Goal: Complete application form

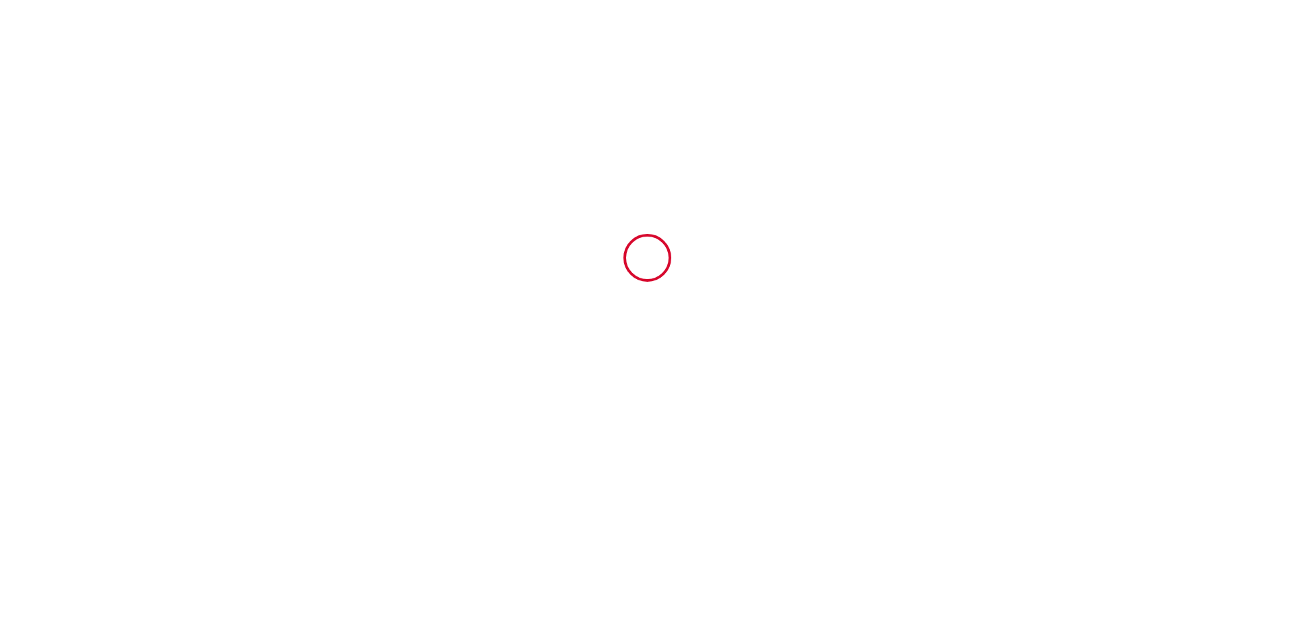
type input "6699482"
type input "Villa [PERSON_NAME] [PERSON_NAME] trains direct [GEOGRAPHIC_DATA] en 22 min"
type input "[STREET_ADDRESS]"
type input "77240"
type input "Vert-[GEOGRAPHIC_DATA]"
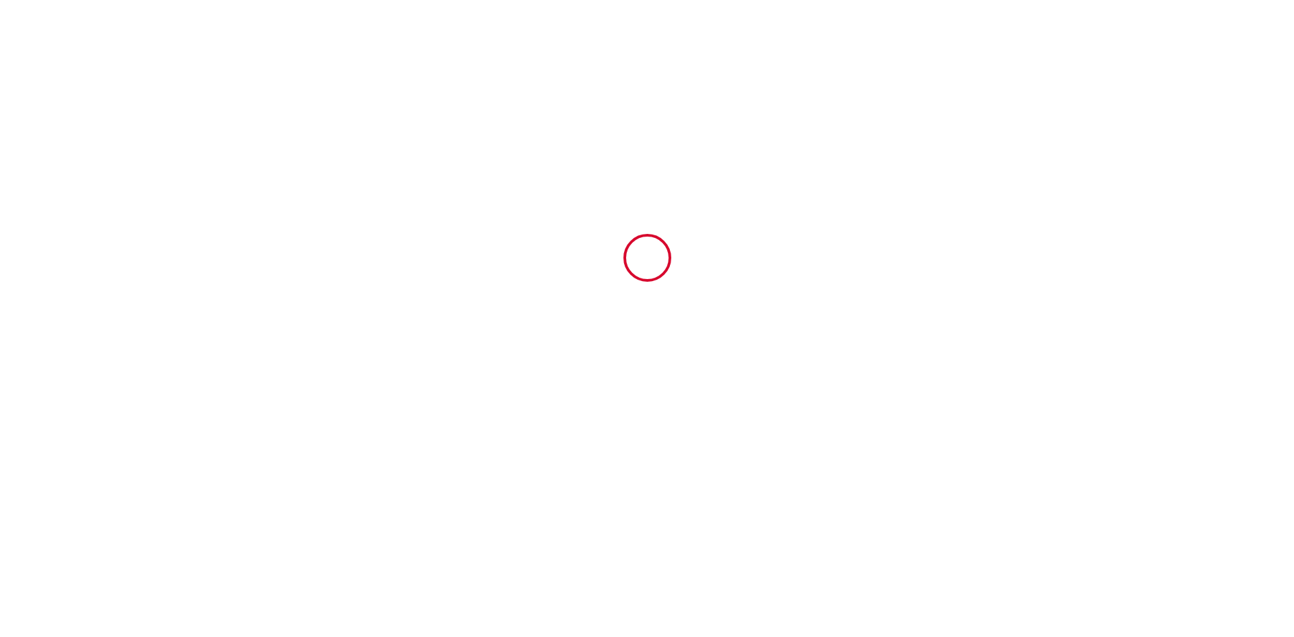
type input "[GEOGRAPHIC_DATA]"
type input "[DATE]"
type input "3"
type input "0"
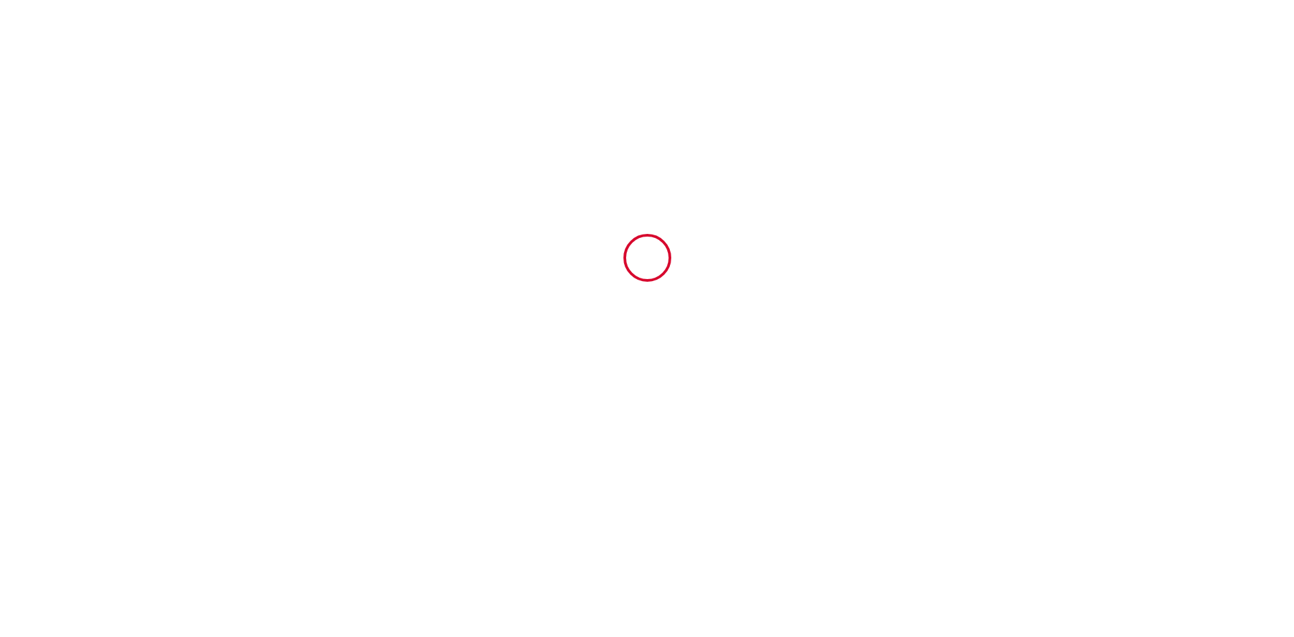
type input "1680"
type input "[PERSON_NAME]"
type input "LE PARC"
type input "[STREET_ADDRESS]"
type input "77000"
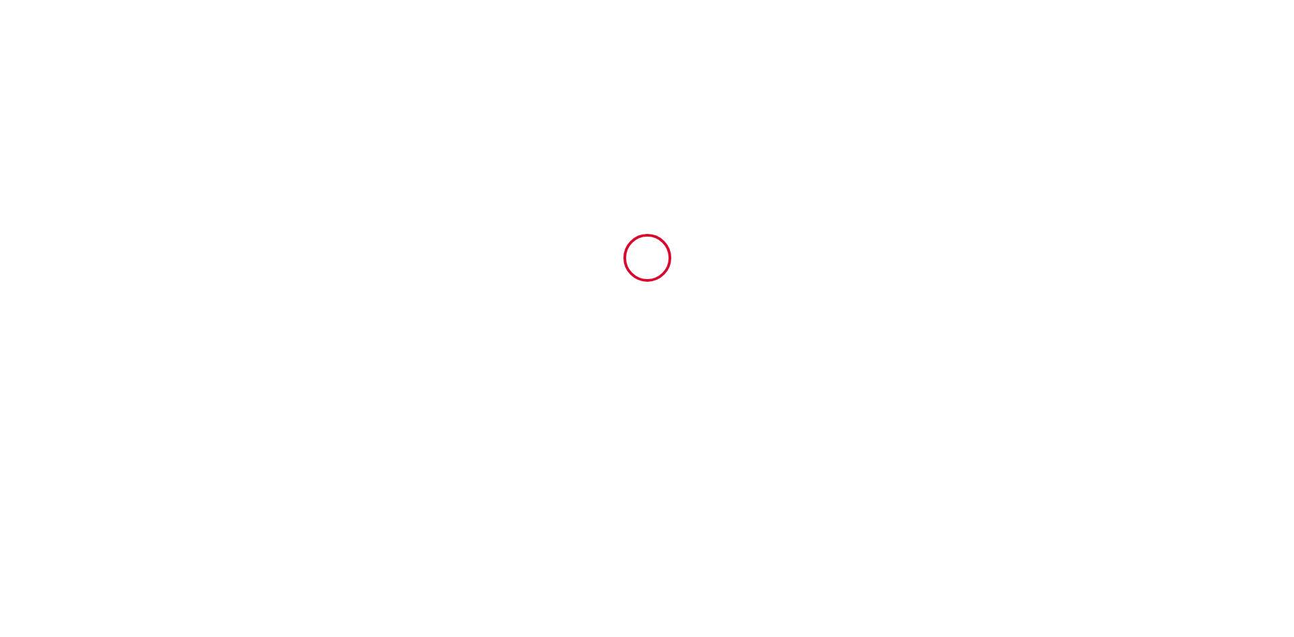
type input "VAUX LE PENIL"
type input "[GEOGRAPHIC_DATA]"
type input "[EMAIL_ADDRESS][DOMAIN_NAME]"
type input "JPD Engineering"
type input "International Limited"
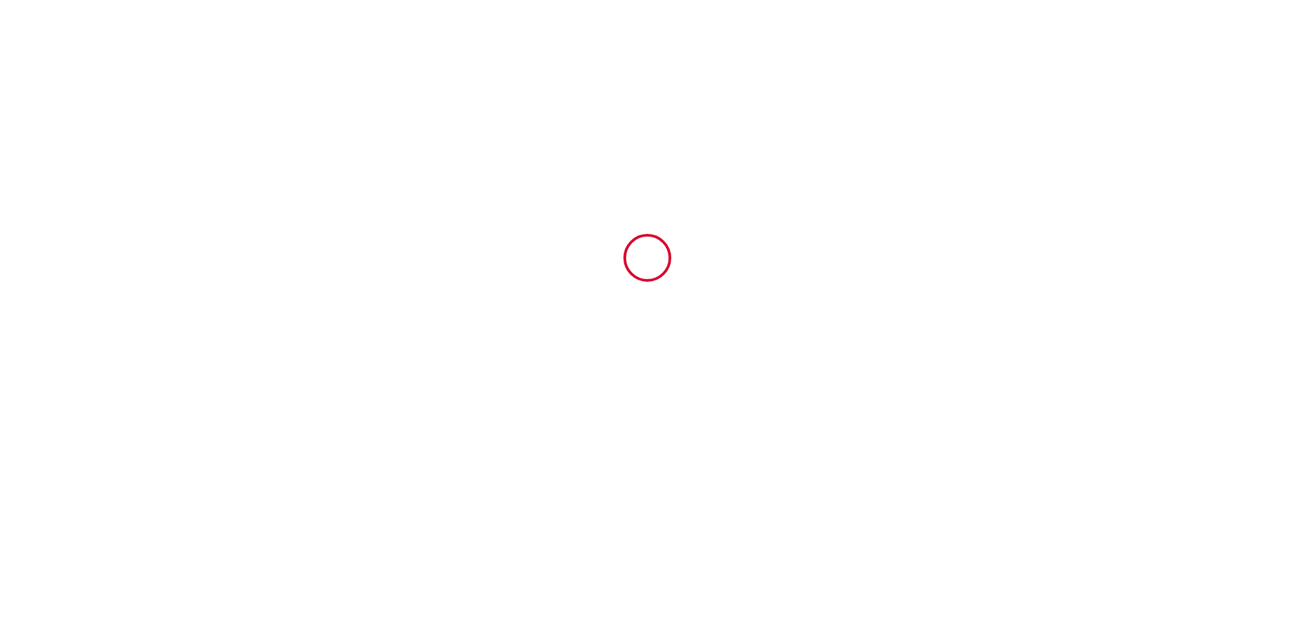
type input "[STREET_ADDRESS][PERSON_NAME]"
type input "M232XR"
type input "[GEOGRAPHIC_DATA]"
type input "[EMAIL_ADDRESS][DOMAIN_NAME]"
type input "[PHONE_NUMBER]"
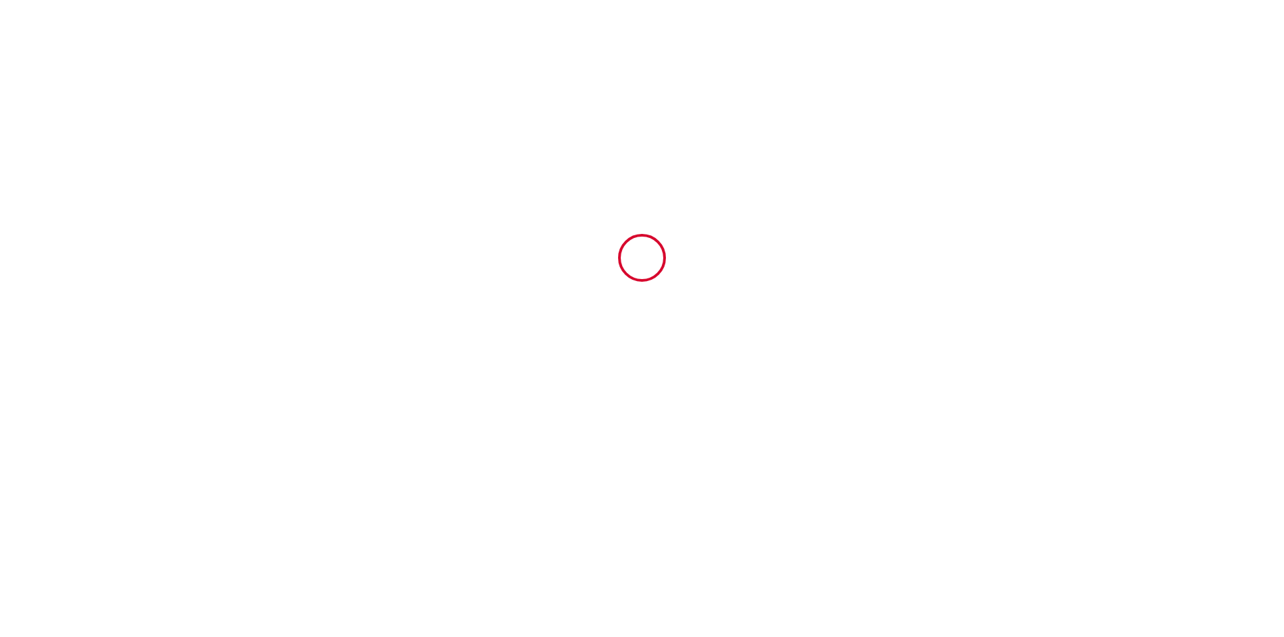
select select "GB"
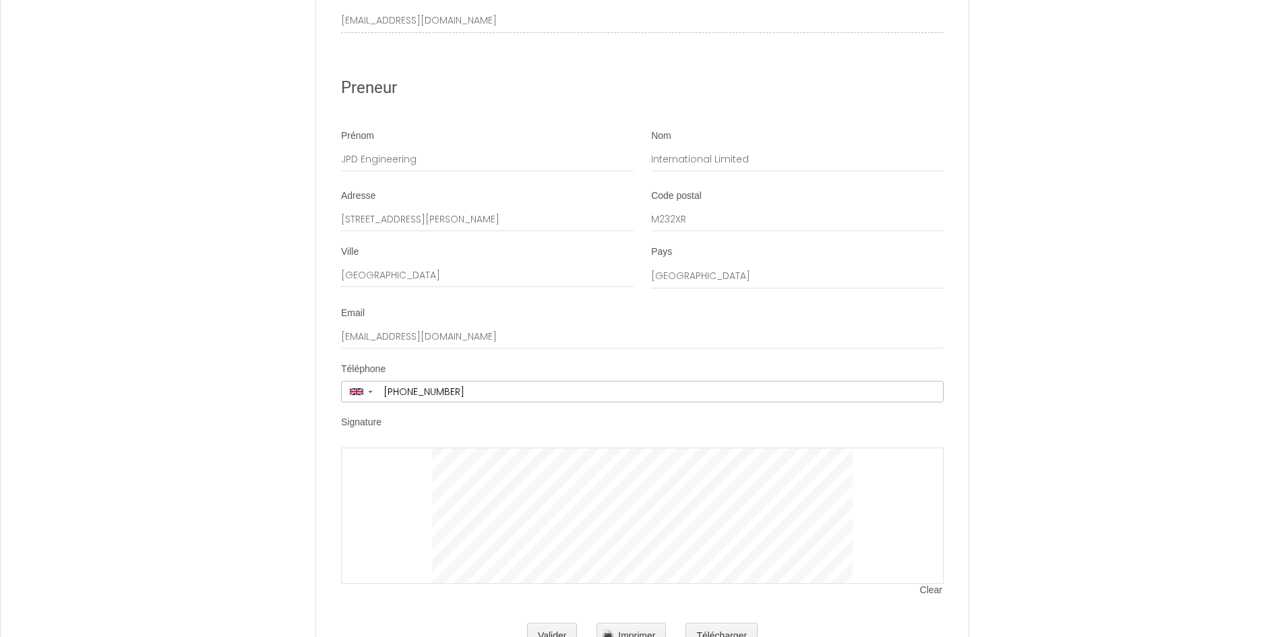
scroll to position [2508, 0]
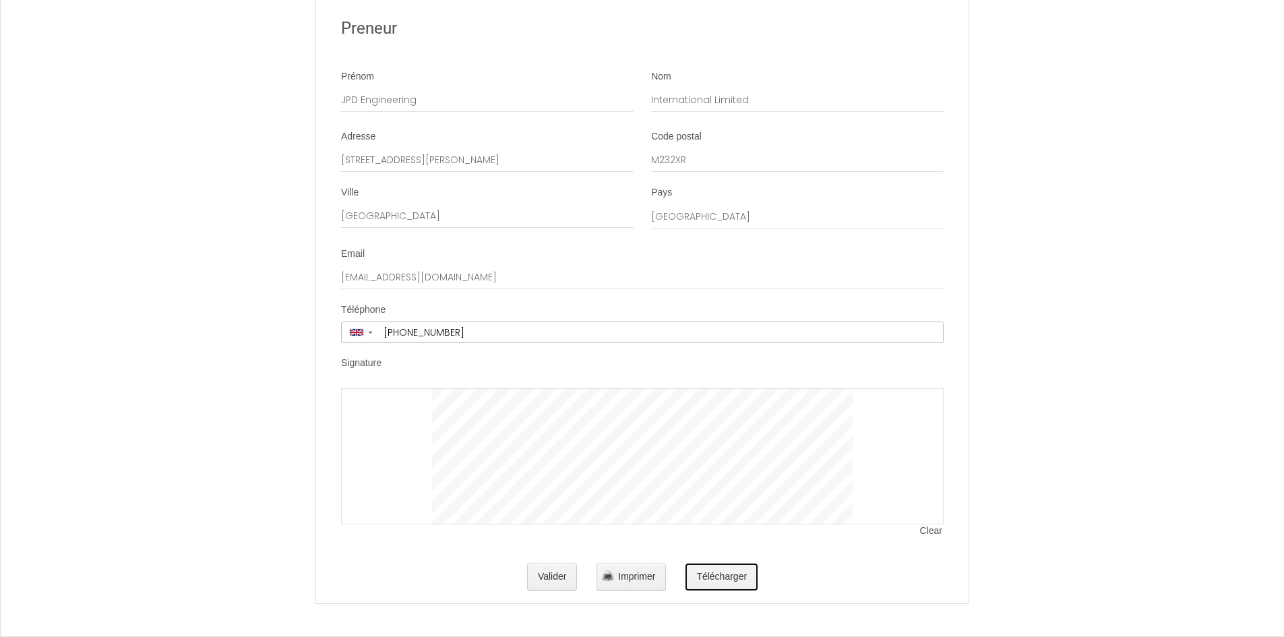
click at [727, 576] on button "Télécharger" at bounding box center [721, 576] width 72 height 27
click at [558, 578] on button "Valider" at bounding box center [552, 576] width 51 height 27
click at [813, 577] on div "Valider Imprimer Télécharger" at bounding box center [642, 576] width 602 height 43
click at [562, 580] on button "Valider" at bounding box center [552, 576] width 51 height 27
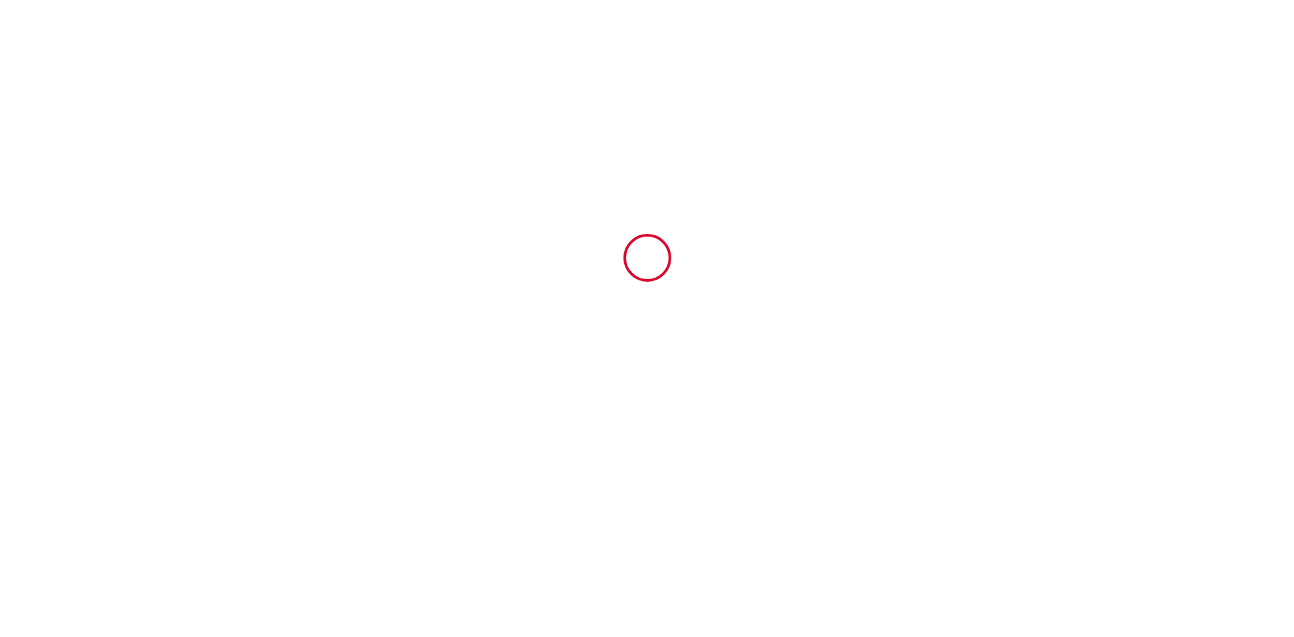
type input "1680"
